Goal: Transaction & Acquisition: Purchase product/service

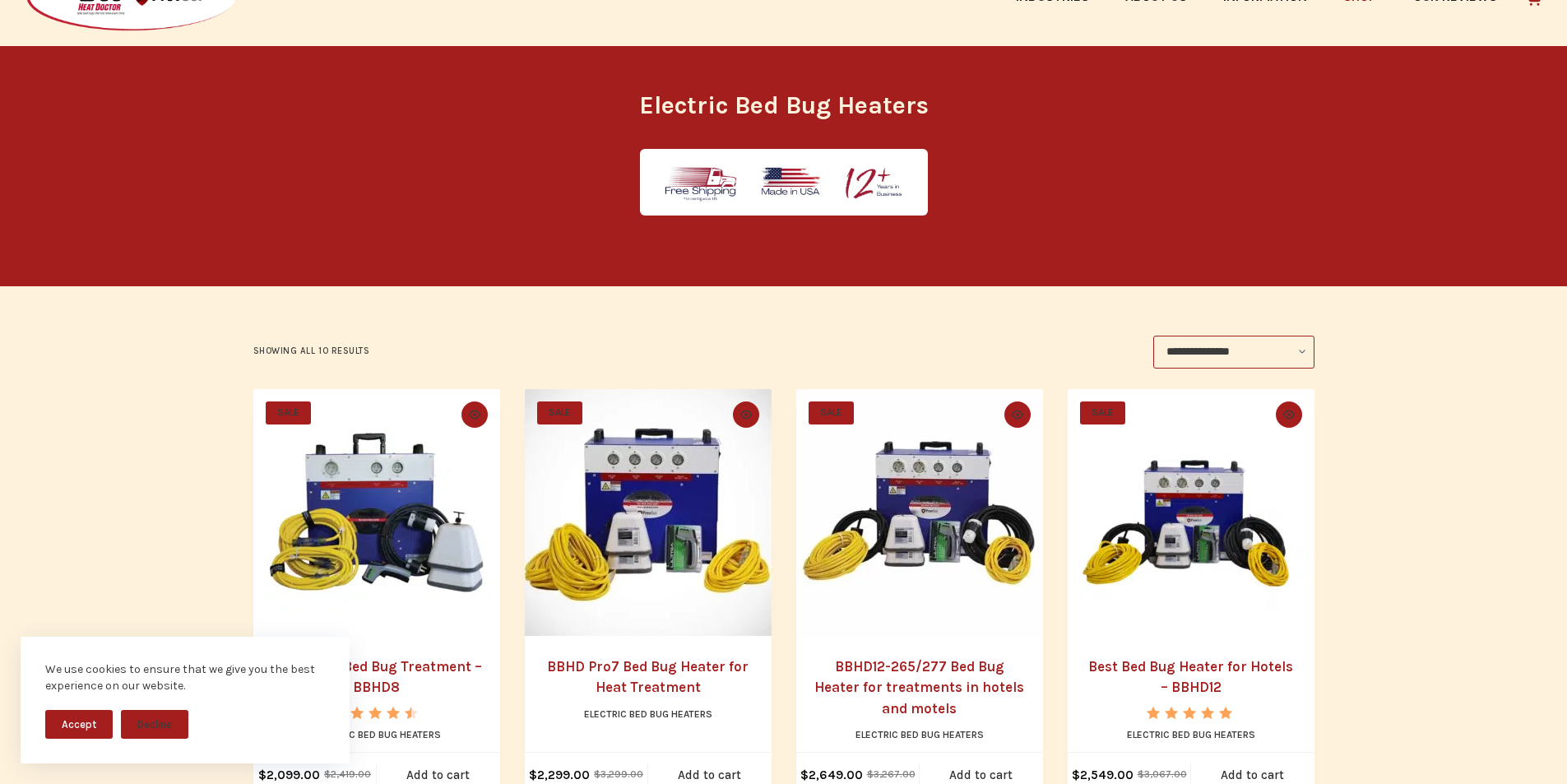
scroll to position [171, 0]
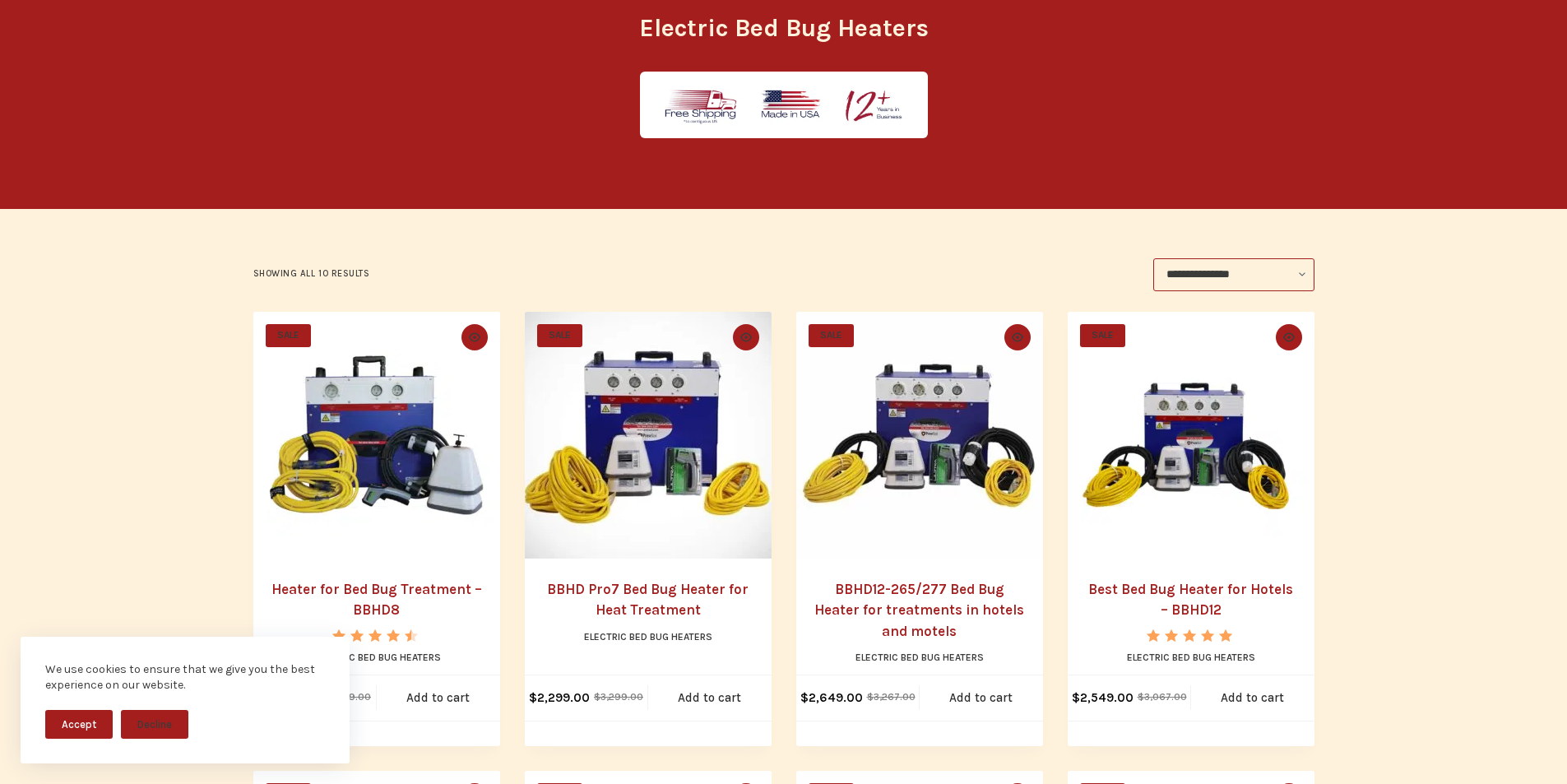
click at [333, 559] on img "Heater for Bed Bug Treatment - BBHD8" at bounding box center [377, 435] width 247 height 247
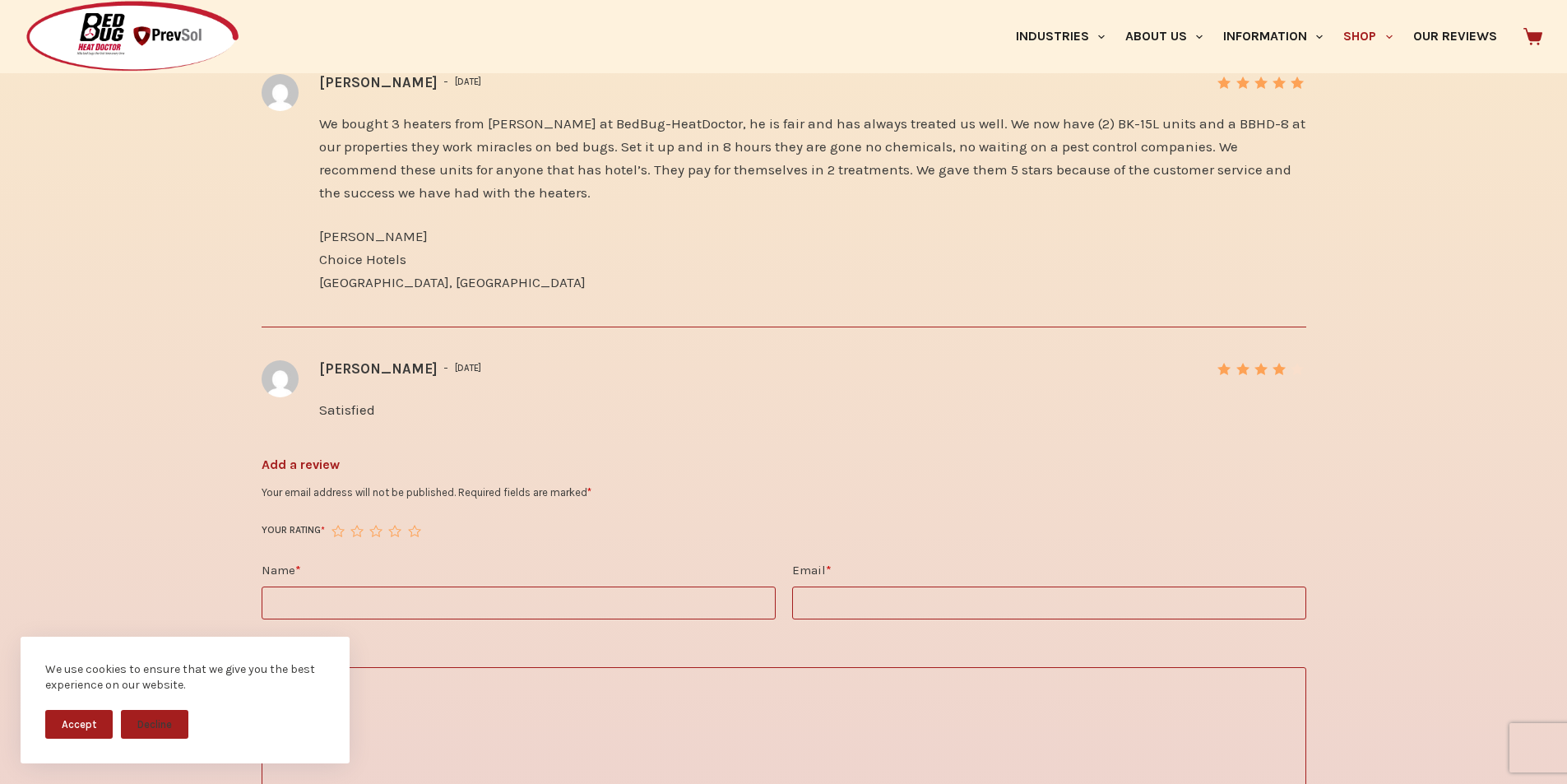
scroll to position [2707, 0]
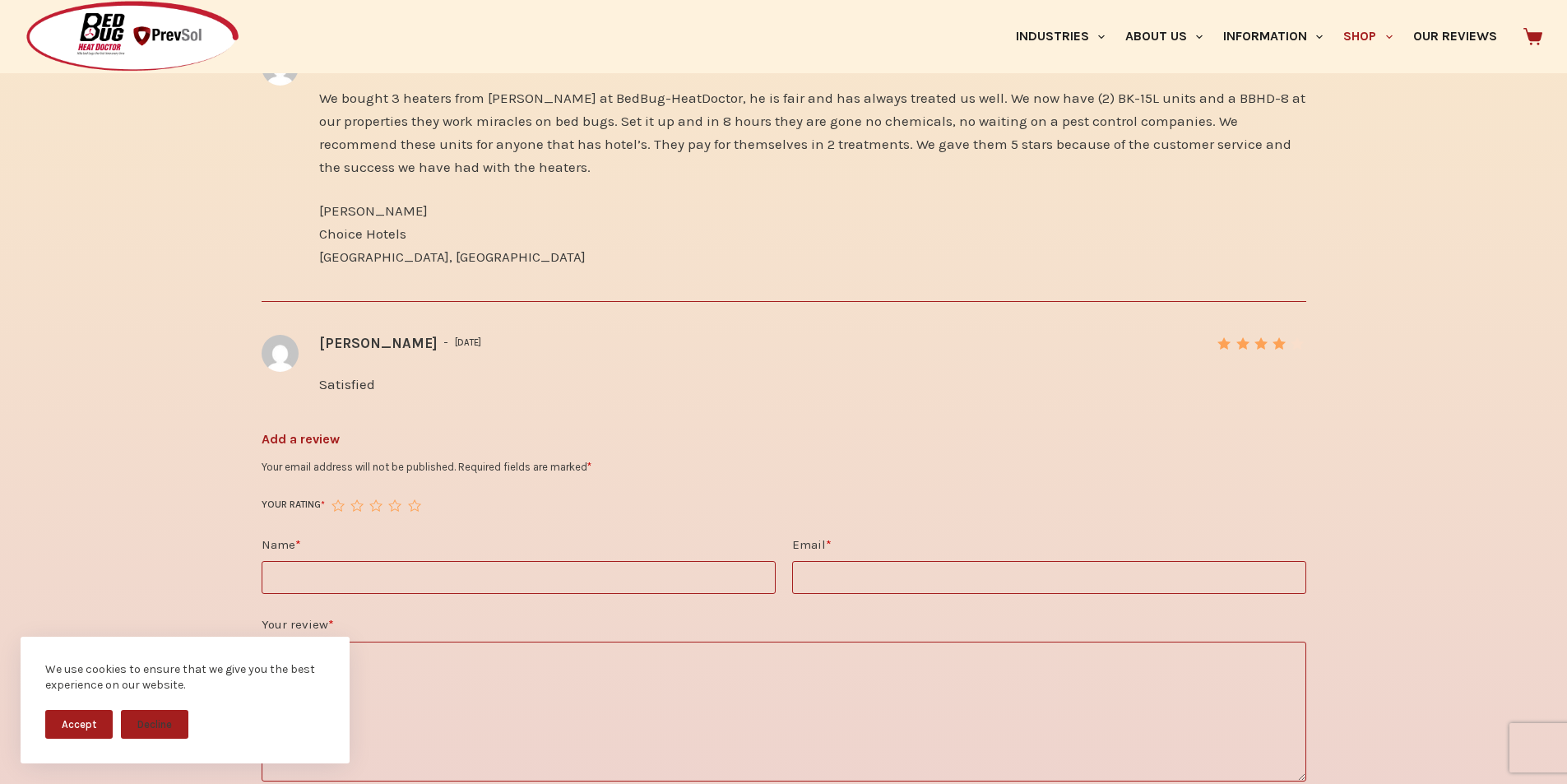
click at [615, 560] on input "Name *" at bounding box center [519, 576] width 514 height 33
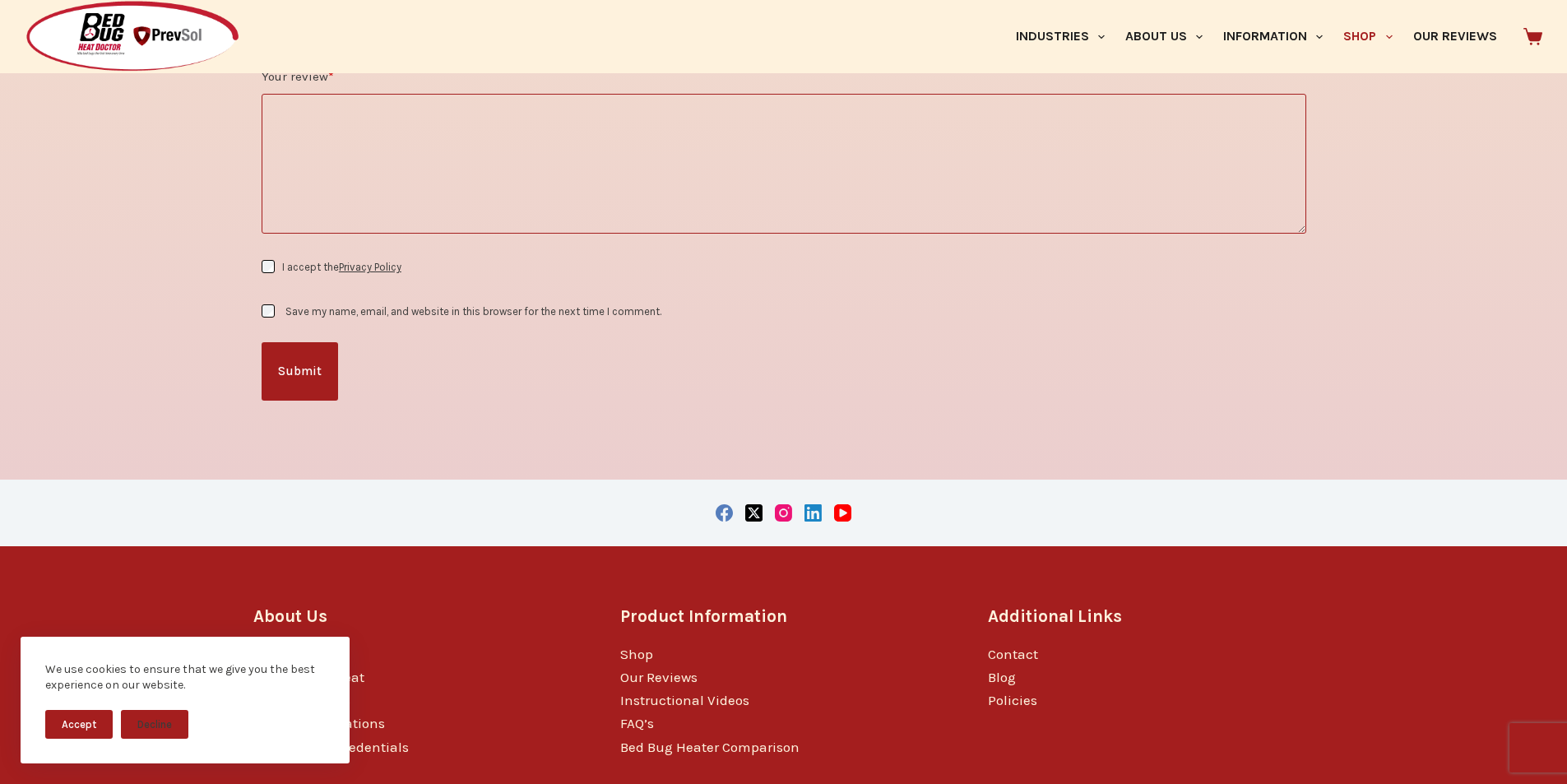
scroll to position [3321, 0]
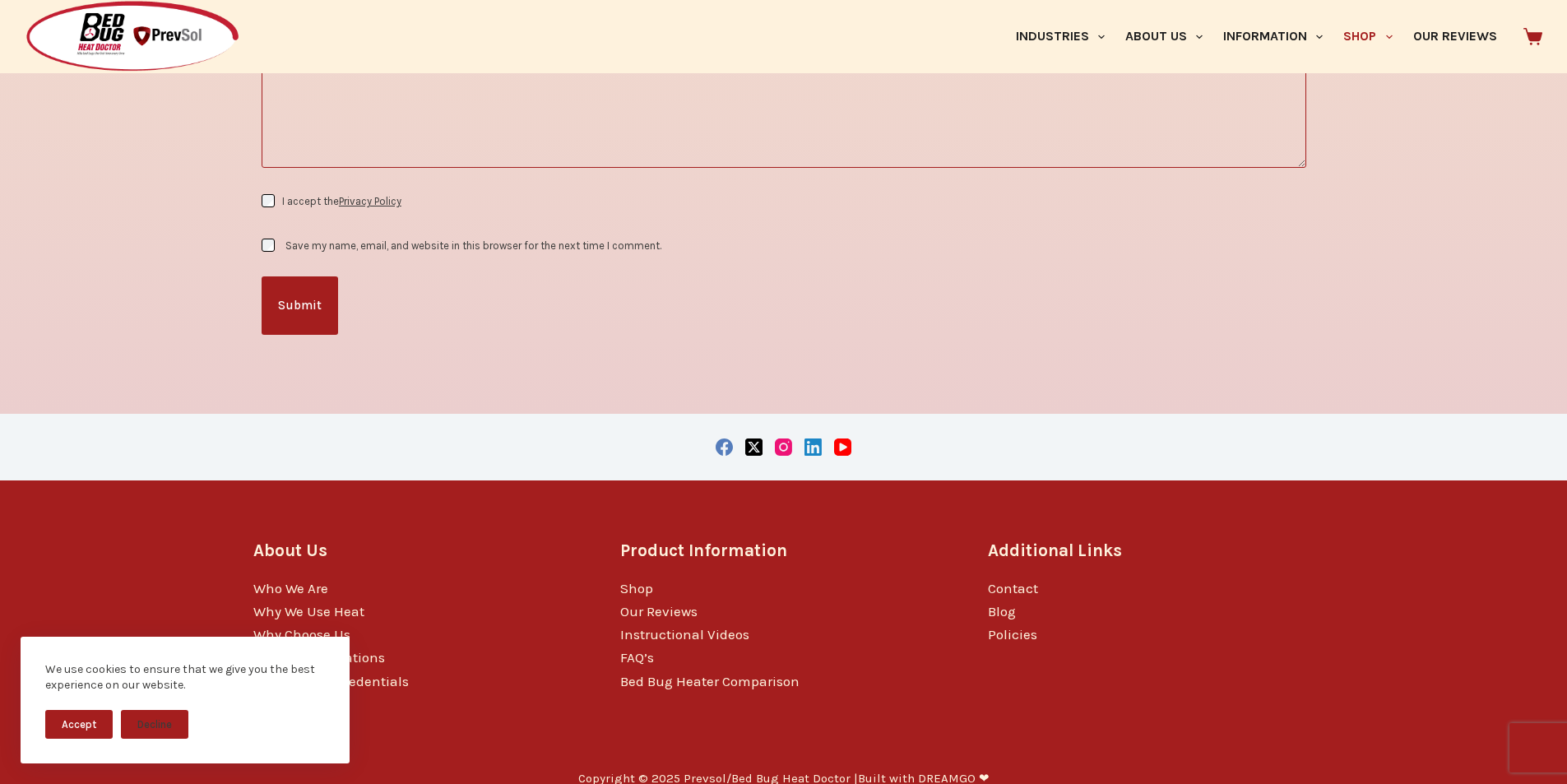
type input "******"
click at [842, 781] on div "Copyright © 2025 Prevsol/Bed Bug Heat Doctor | Built with DREAMGO ❤" at bounding box center [784, 779] width 1062 height 58
click at [414, 779] on div "Copyright © 2025 Prevsol/Bed Bug Heat Doctor | Built with DREAMGO ❤" at bounding box center [784, 779] width 1062 height 58
click at [361, 239] on label "Save my name, email, and website in this browser for the next time I comment." at bounding box center [473, 245] width 376 height 13
